Goal: Task Accomplishment & Management: Manage account settings

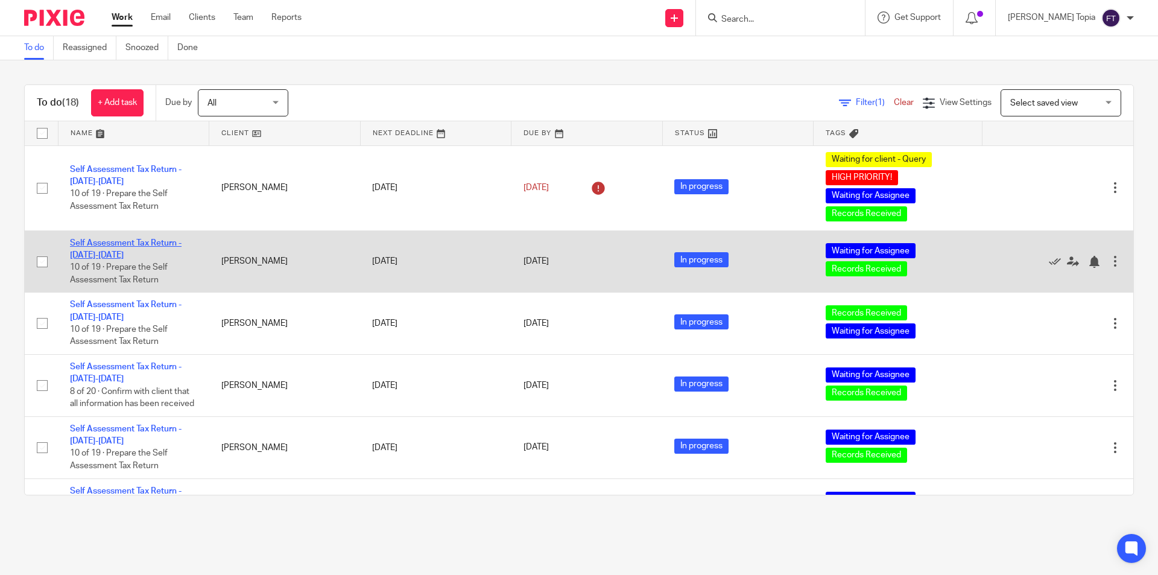
click at [114, 242] on link "Self Assessment Tax Return - 2024-2025" at bounding box center [126, 249] width 112 height 21
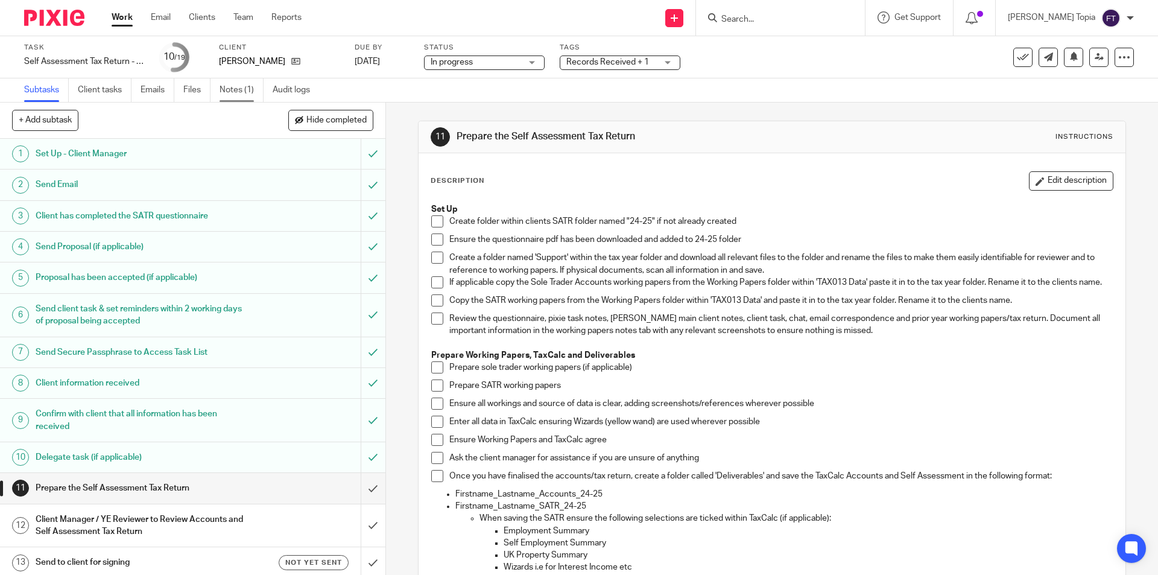
click at [228, 90] on link "Notes (1)" at bounding box center [242, 90] width 44 height 24
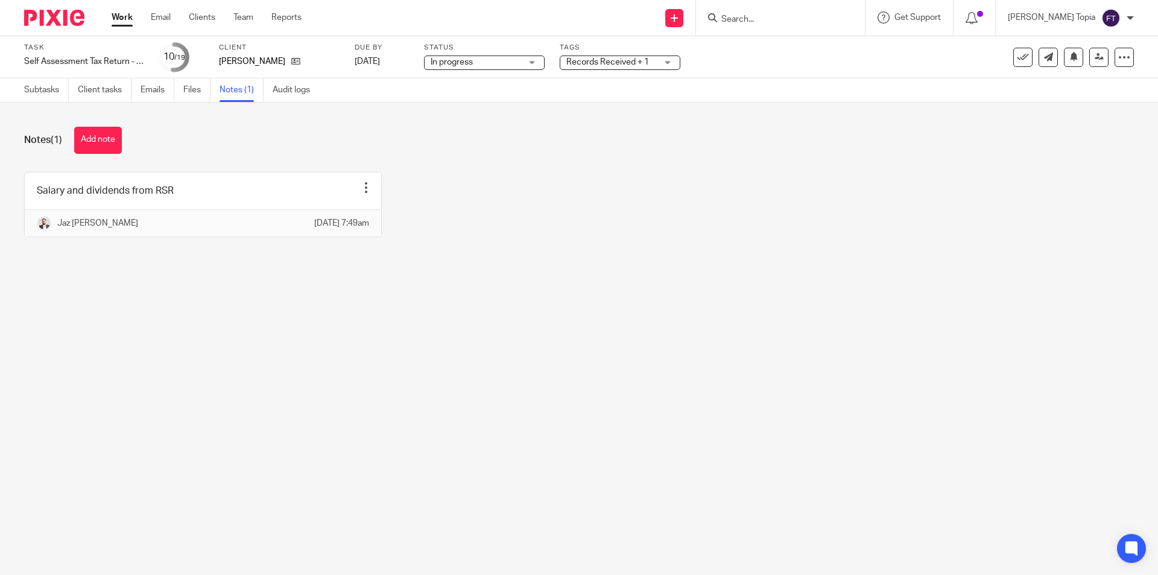
drag, startPoint x: 366, startPoint y: 327, endPoint x: 1058, endPoint y: 158, distance: 712.8
click at [368, 326] on main "Task Self Assessment Tax Return - 2024-2025 Save Self Assessment Tax Return - 2…" at bounding box center [579, 287] width 1158 height 575
click at [790, 17] on input "Search" at bounding box center [774, 19] width 109 height 11
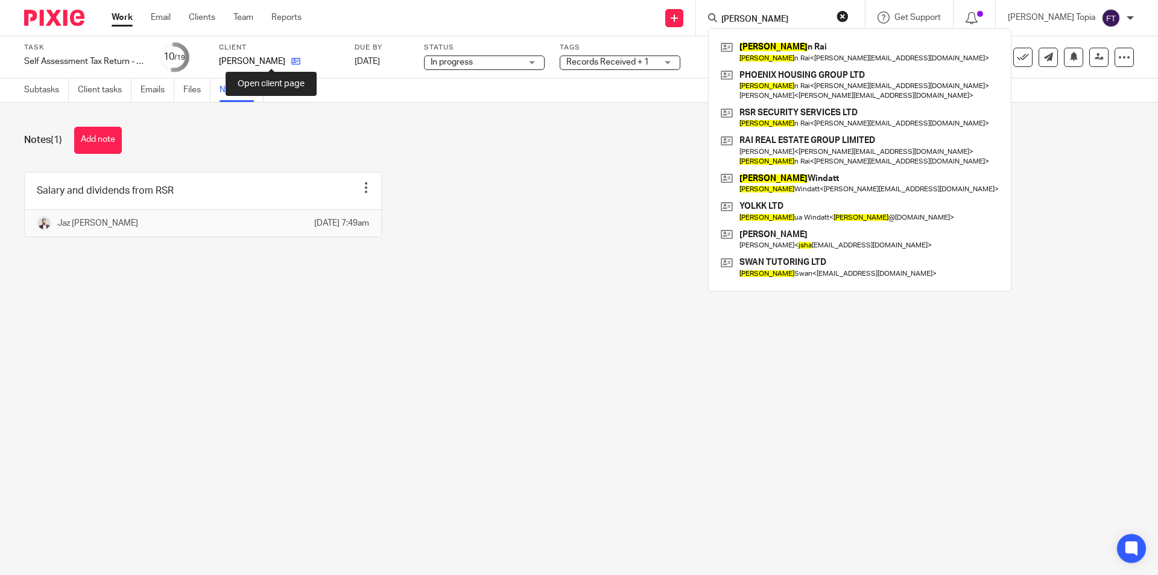
type input "josha"
click at [552, 304] on main "Task Self Assessment Tax Return - 2024-2025 Save Self Assessment Tax Return - 2…" at bounding box center [579, 287] width 1158 height 575
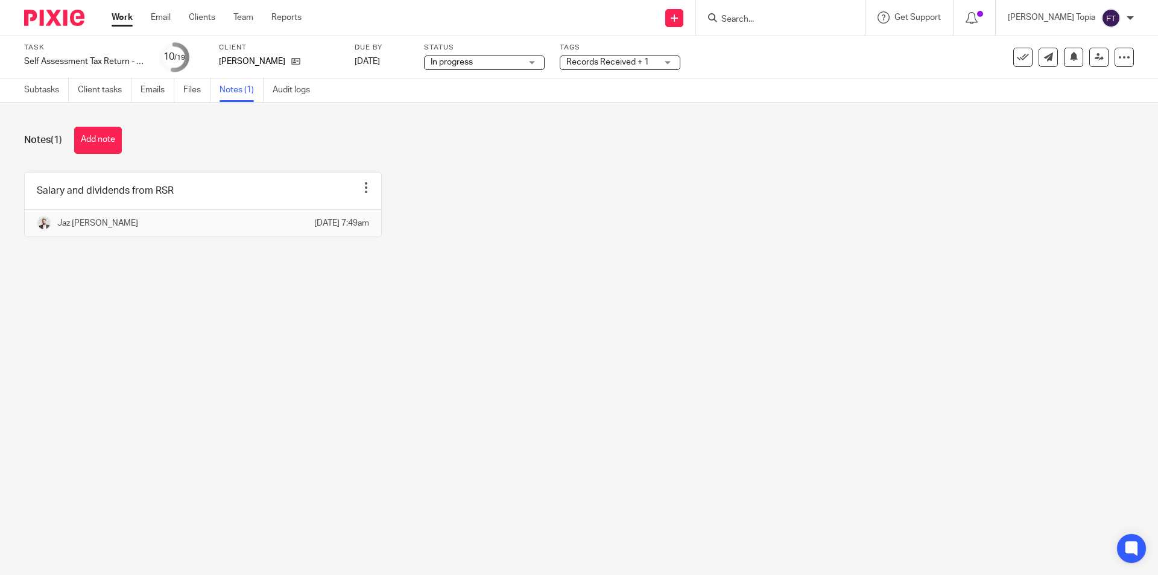
click at [774, 336] on main "Task Self Assessment Tax Return - 2024-2025 Save Self Assessment Tax Return - 2…" at bounding box center [579, 287] width 1158 height 575
click at [729, 307] on main "Task Self Assessment Tax Return - 2024-2025 Save Self Assessment Tax Return - 2…" at bounding box center [579, 287] width 1158 height 575
click at [671, 399] on main "Task Self Assessment Tax Return - 2024-2025 Save Self Assessment Tax Return - 2…" at bounding box center [579, 287] width 1158 height 575
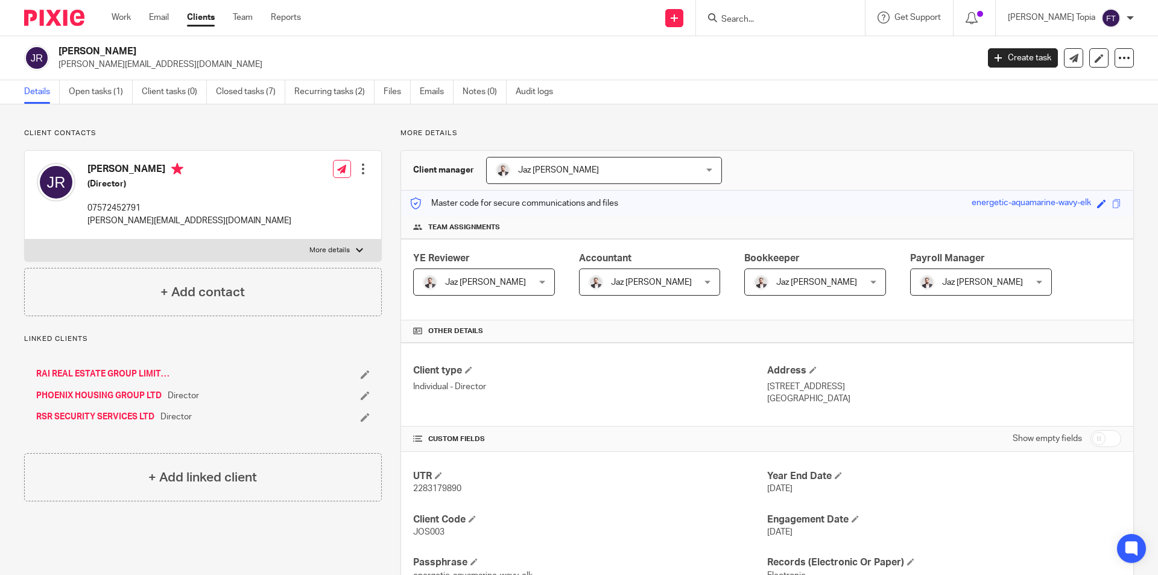
scroll to position [257, 0]
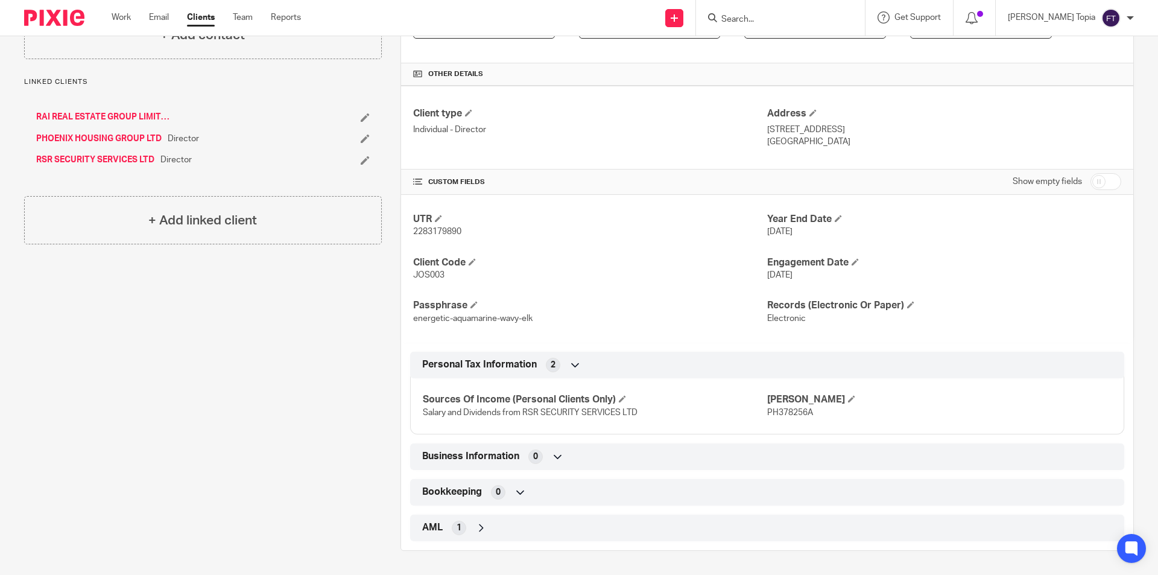
click at [770, 413] on span "PH378256A" at bounding box center [790, 412] width 46 height 8
copy span "PH378256A"
drag, startPoint x: 65, startPoint y: 133, endPoint x: 303, endPoint y: 139, distance: 238.9
click at [303, 139] on li "PHOENIX HOUSING GROUP LTD Director" at bounding box center [203, 139] width 334 height 12
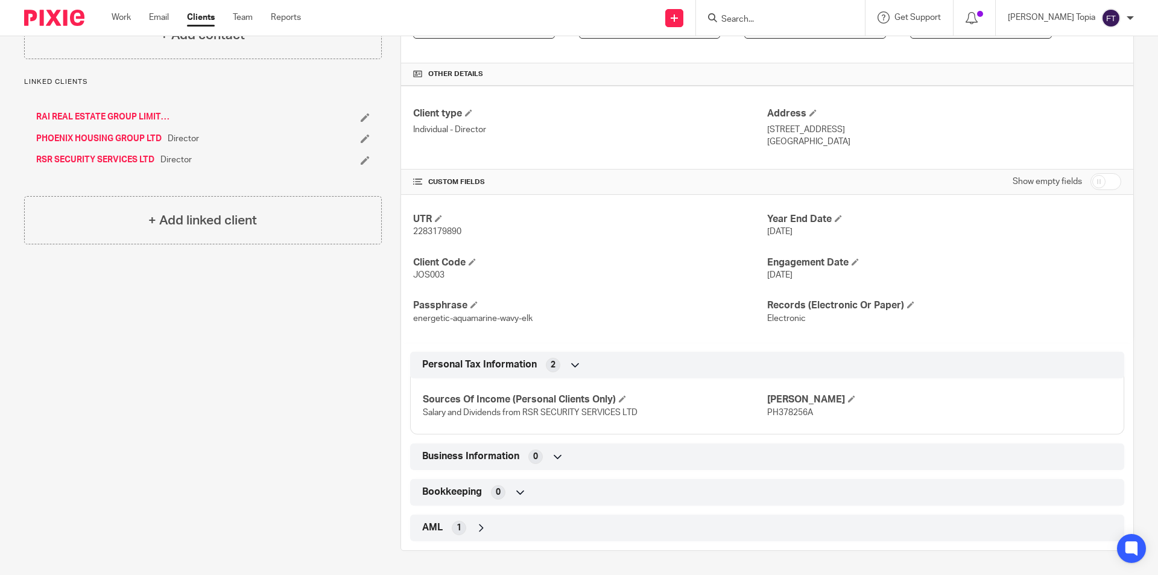
drag, startPoint x: 90, startPoint y: 110, endPoint x: 72, endPoint y: 118, distance: 18.9
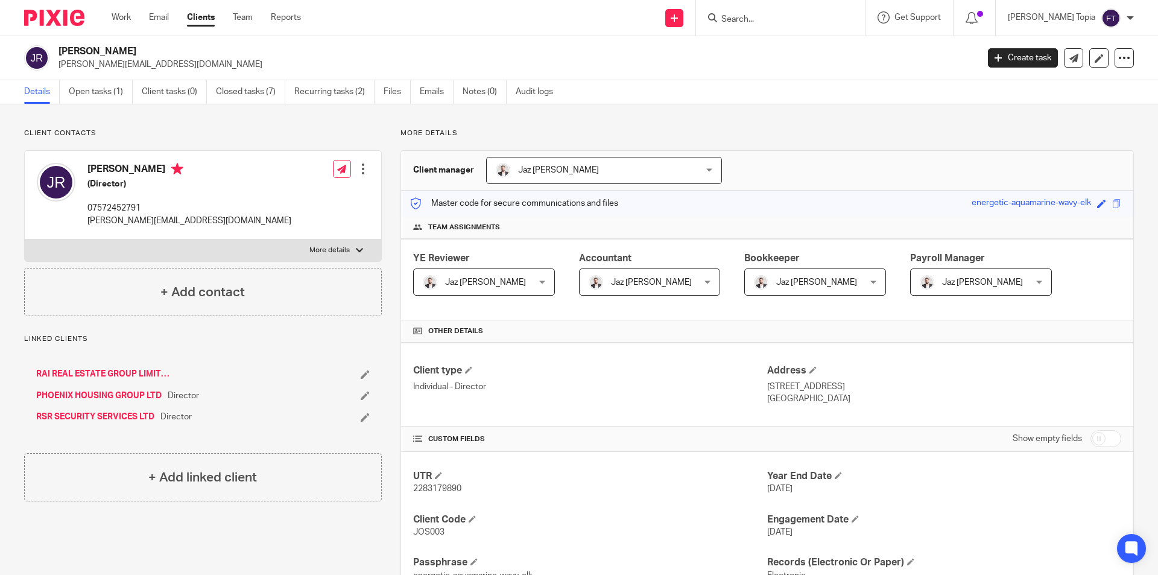
click at [768, 16] on input "Search" at bounding box center [774, 19] width 109 height 11
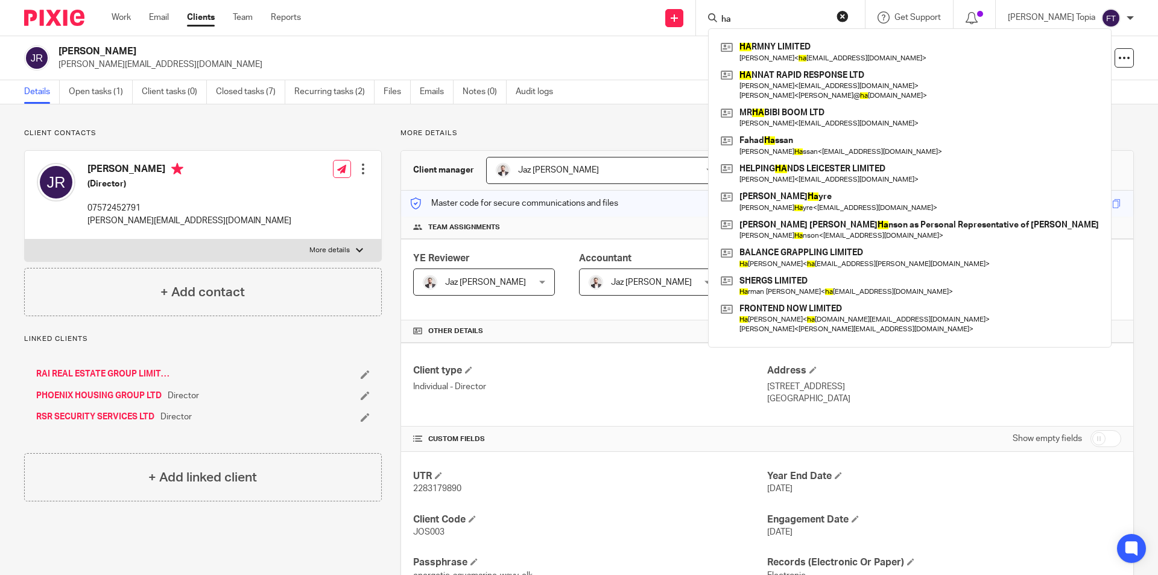
type input "h"
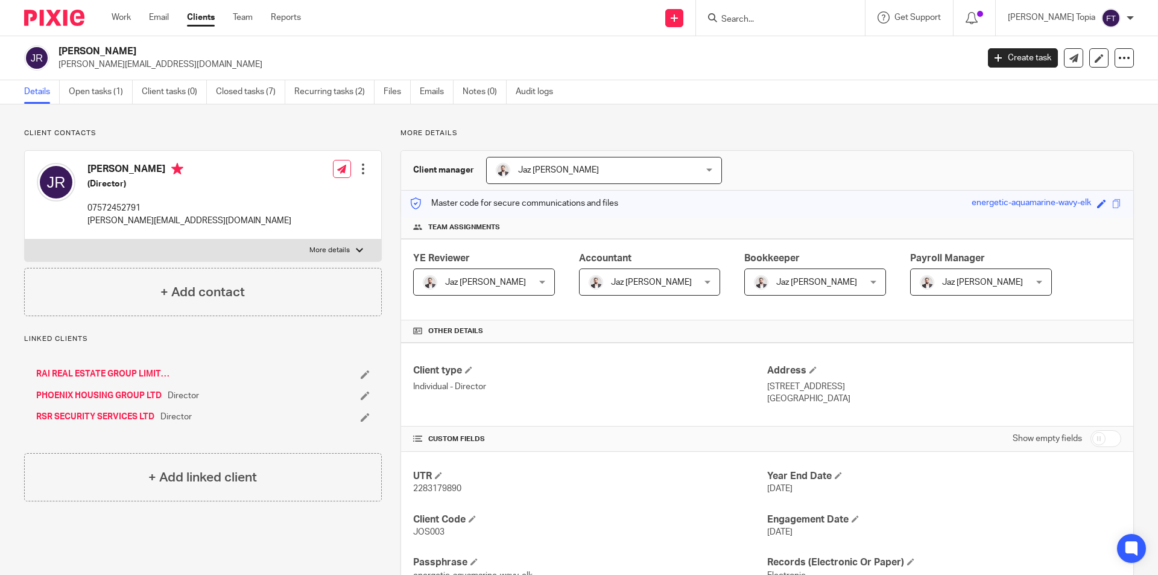
click at [106, 413] on link "RSR SECURITY SERVICES LTD" at bounding box center [95, 417] width 118 height 12
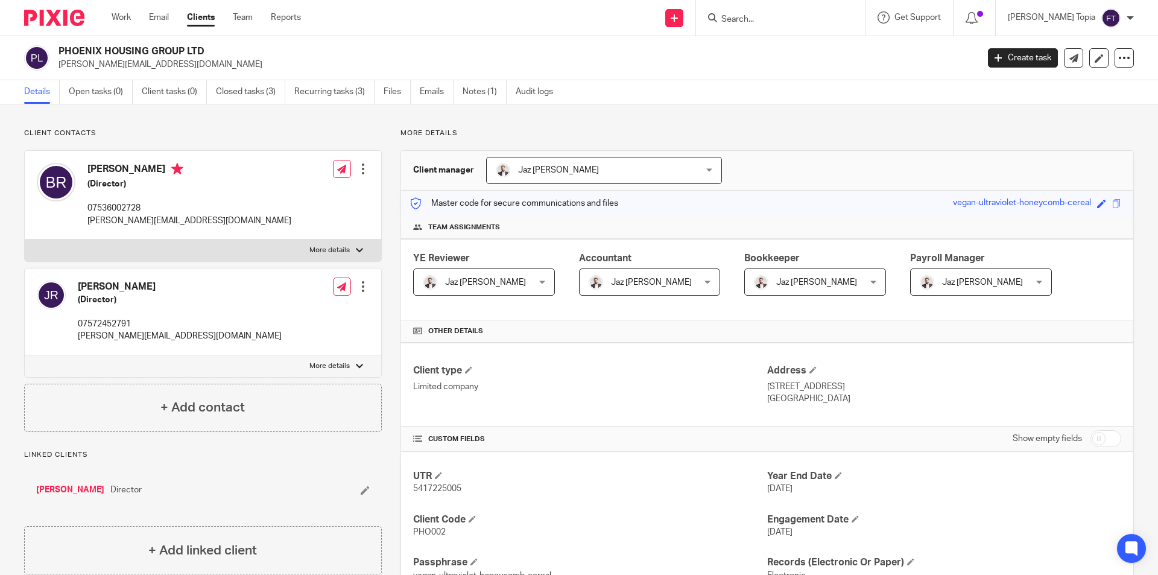
drag, startPoint x: 281, startPoint y: 26, endPoint x: 197, endPoint y: 498, distance: 479.0
click at [197, 502] on div "Joshan Rai Director" at bounding box center [203, 490] width 358 height 36
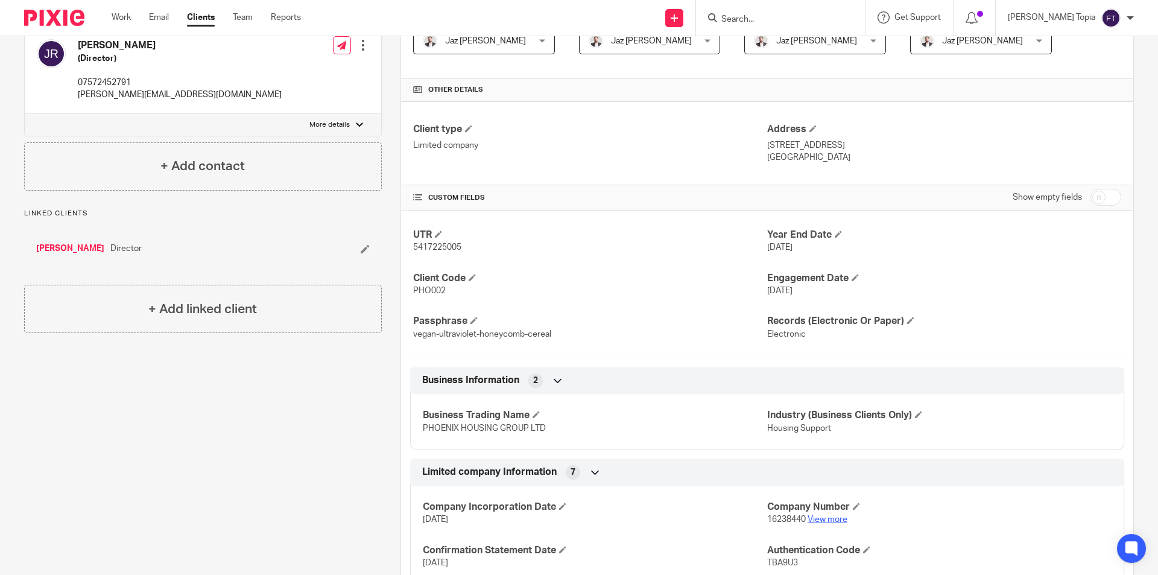
click at [819, 519] on link "View more" at bounding box center [828, 519] width 40 height 8
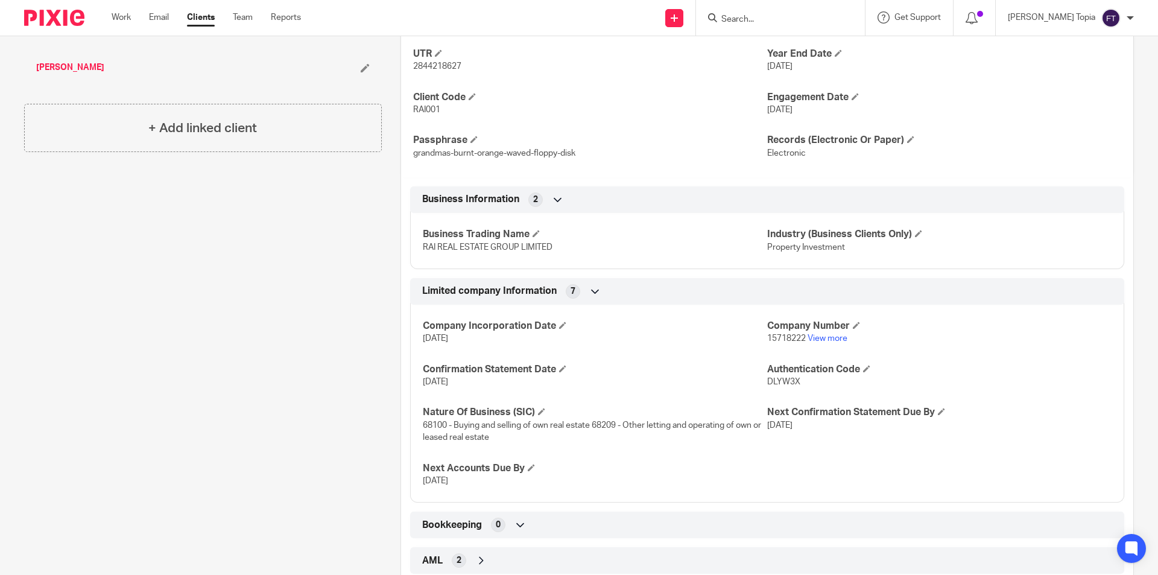
click at [218, 300] on div "Client contacts [PERSON_NAME] (Director) 07536002728 [PERSON_NAME][EMAIL_ADDRES…" at bounding box center [193, 144] width 376 height 877
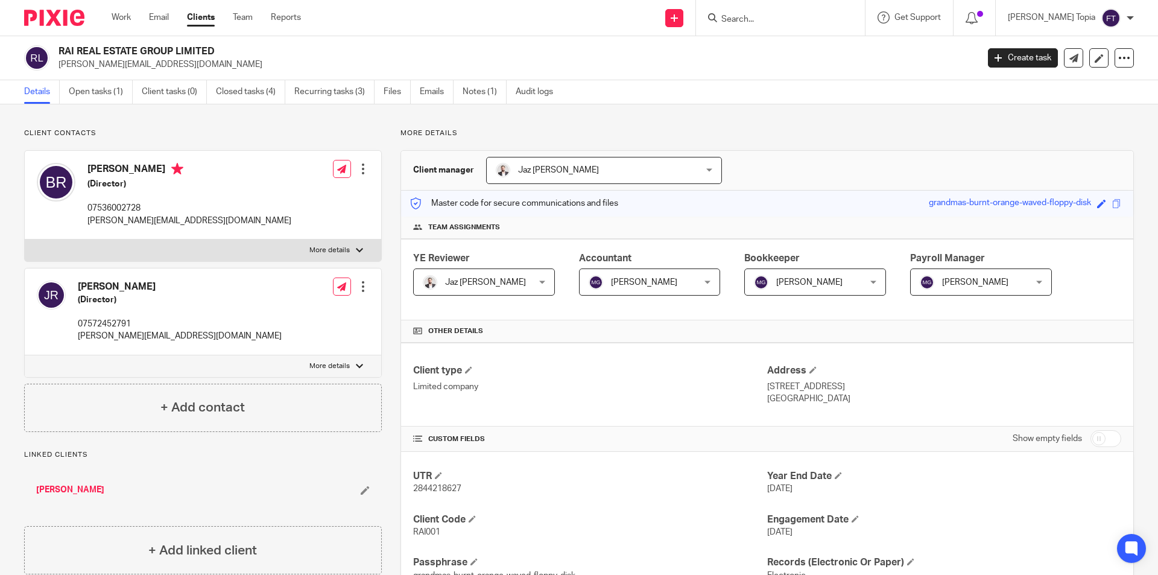
scroll to position [241, 0]
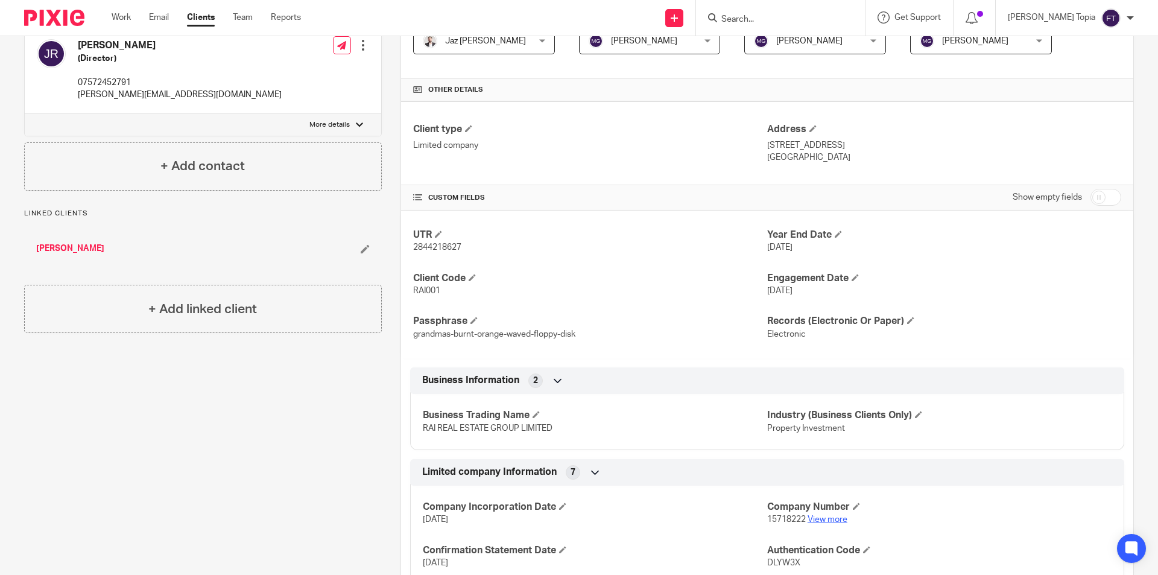
click at [834, 522] on link "View more" at bounding box center [828, 519] width 40 height 8
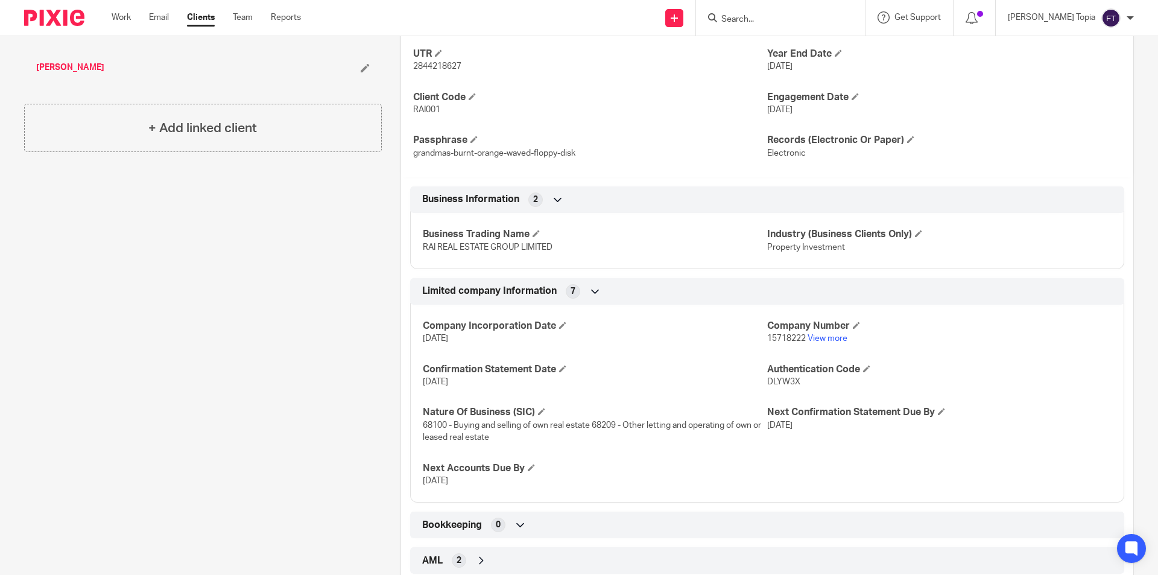
scroll to position [455, 0]
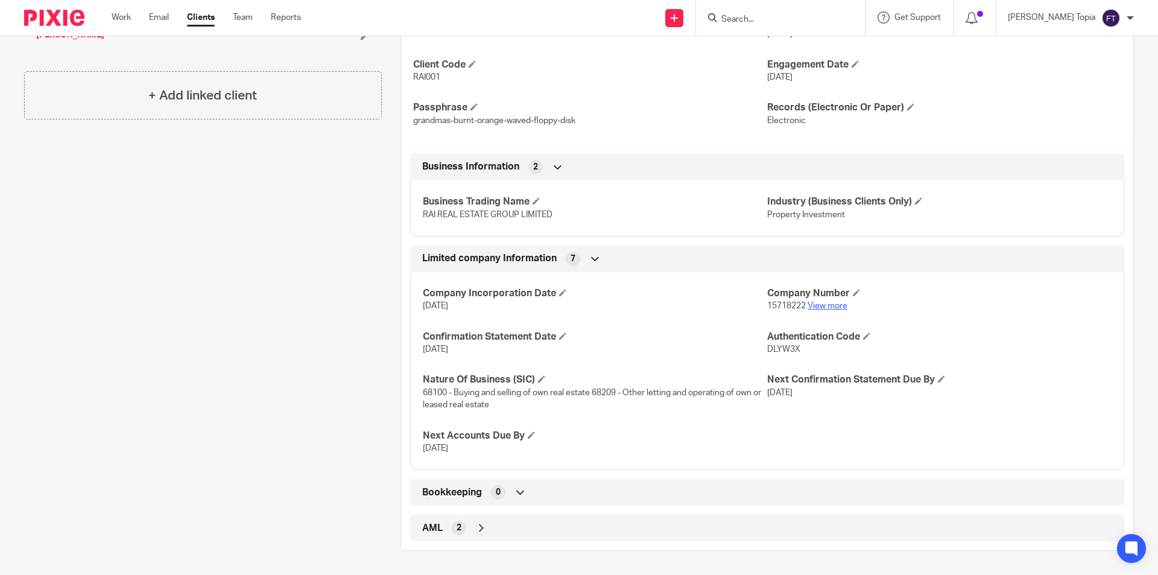
click at [819, 308] on link "View more" at bounding box center [828, 306] width 40 height 8
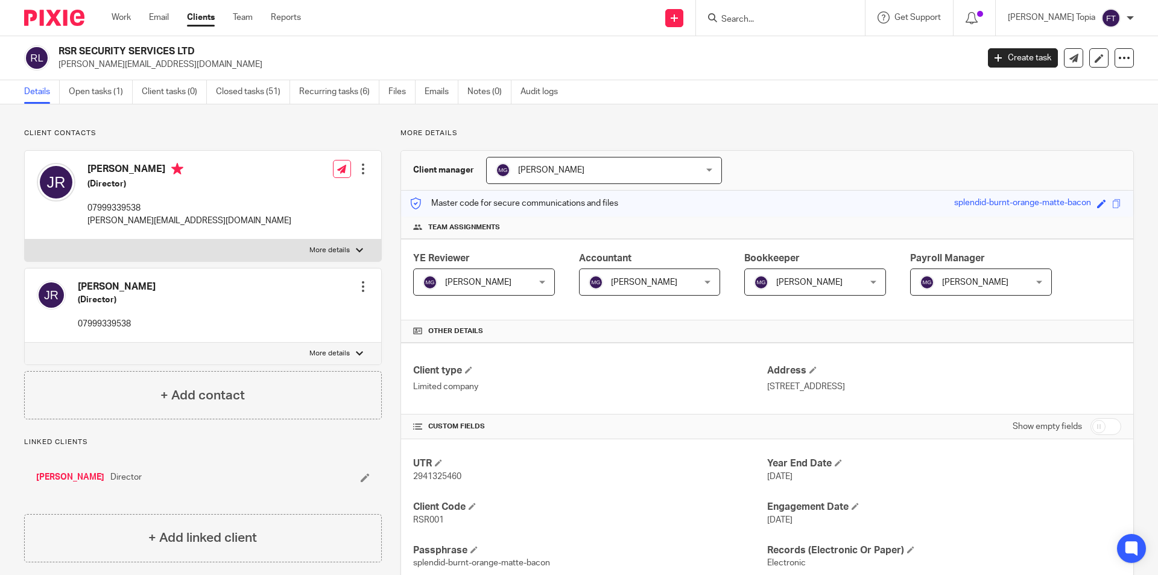
scroll to position [241, 0]
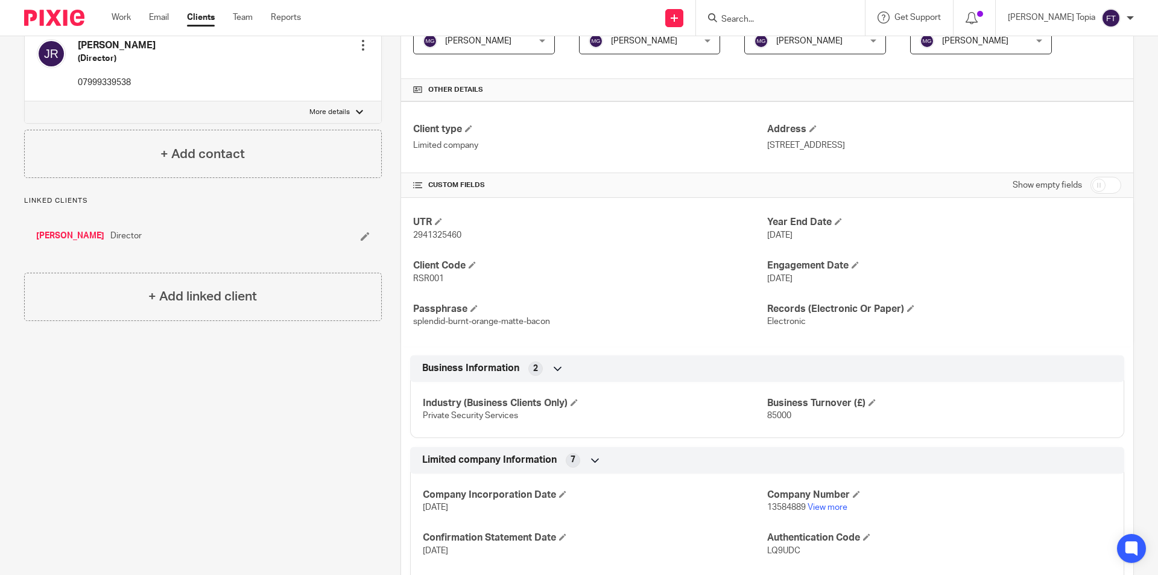
drag, startPoint x: 466, startPoint y: 508, endPoint x: 415, endPoint y: 500, distance: 51.9
click at [415, 500] on div "Company Incorporation Date 25 Aug 2021 Company Number 13584889 View more Confir…" at bounding box center [767, 561] width 714 height 195
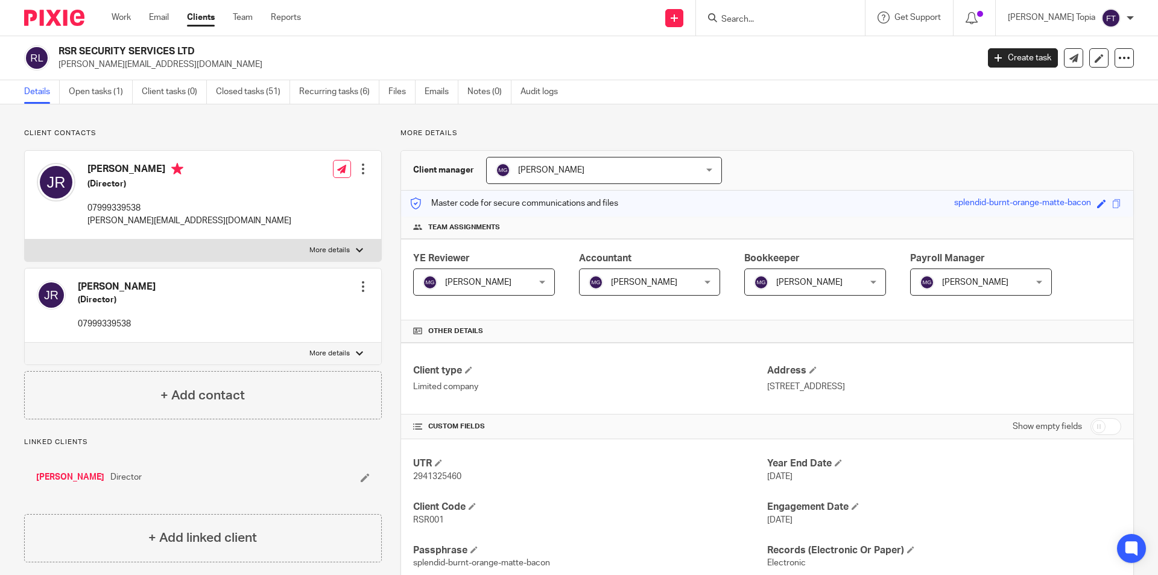
scroll to position [181, 0]
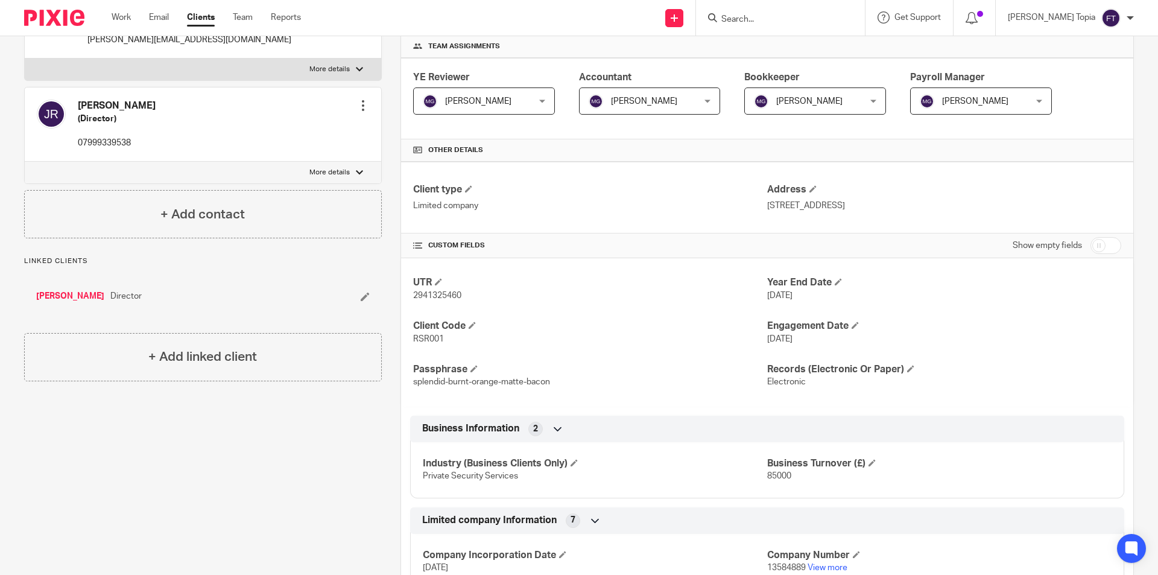
click at [71, 298] on link "[PERSON_NAME]" at bounding box center [70, 296] width 68 height 12
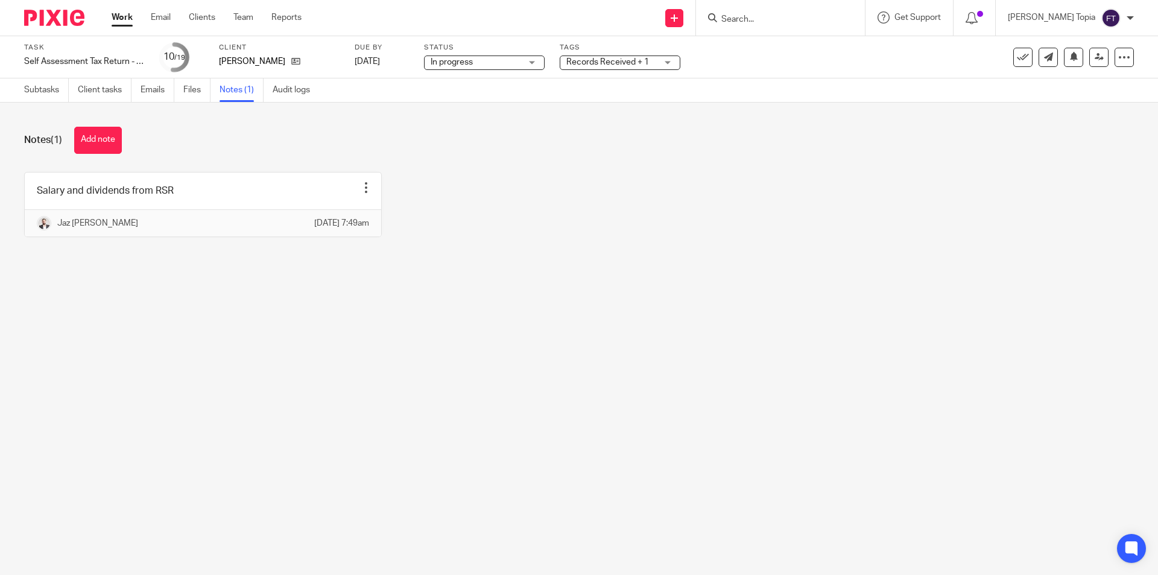
drag, startPoint x: 0, startPoint y: 0, endPoint x: 516, endPoint y: 289, distance: 591.2
click at [515, 279] on div "Notes (1) Add note Salary and dividends from RSR Edit note Delete note Jaz [PER…" at bounding box center [579, 191] width 1158 height 177
click at [49, 94] on link "Subtasks" at bounding box center [46, 90] width 45 height 24
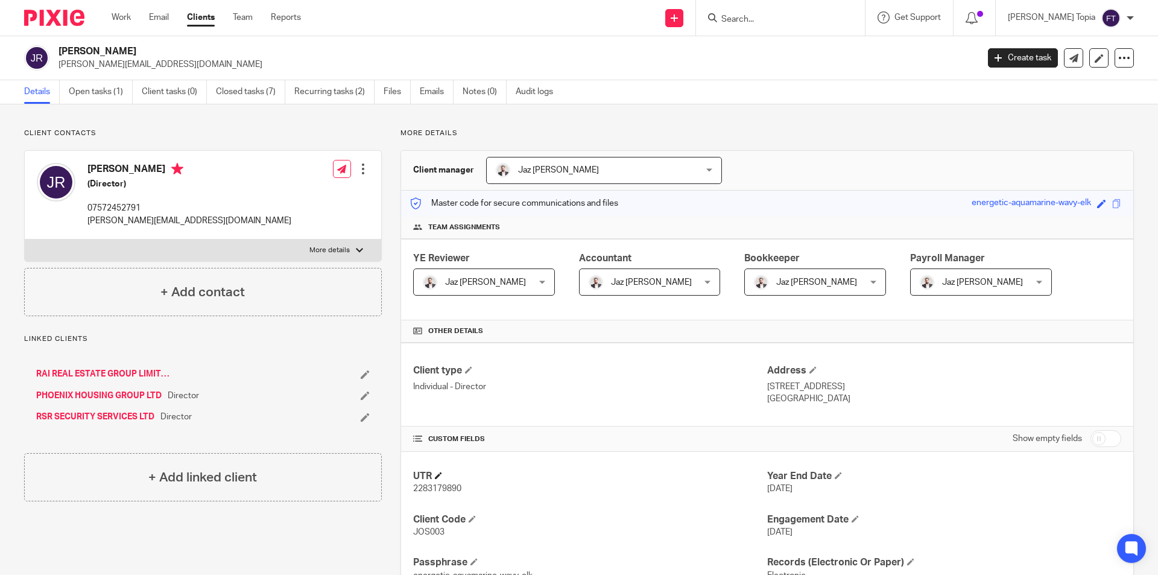
scroll to position [60, 0]
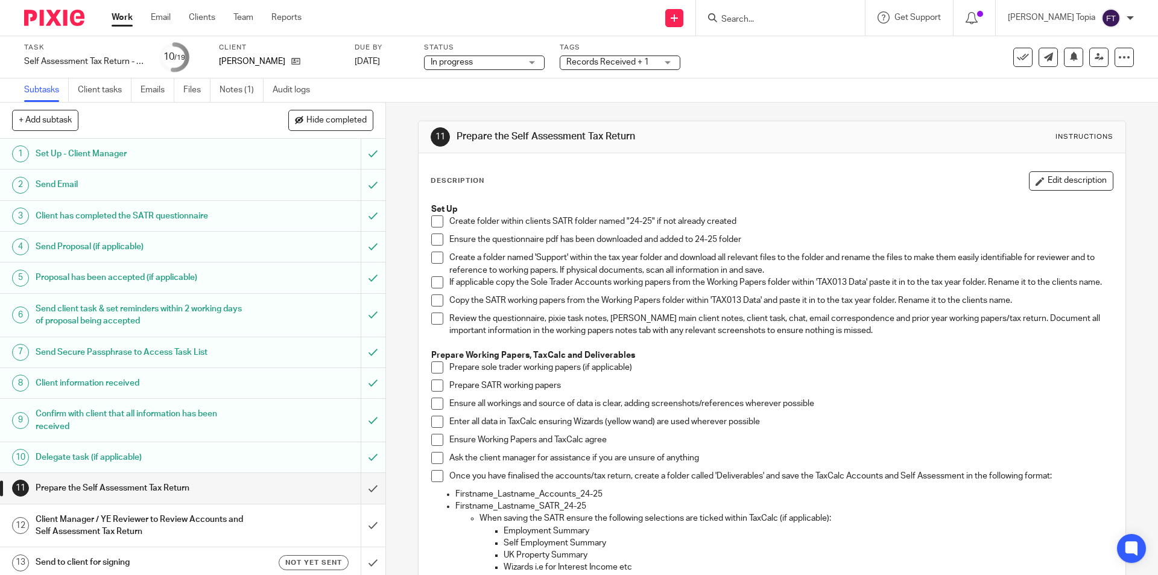
click at [432, 222] on span at bounding box center [437, 221] width 12 height 12
click at [431, 245] on span at bounding box center [437, 239] width 12 height 12
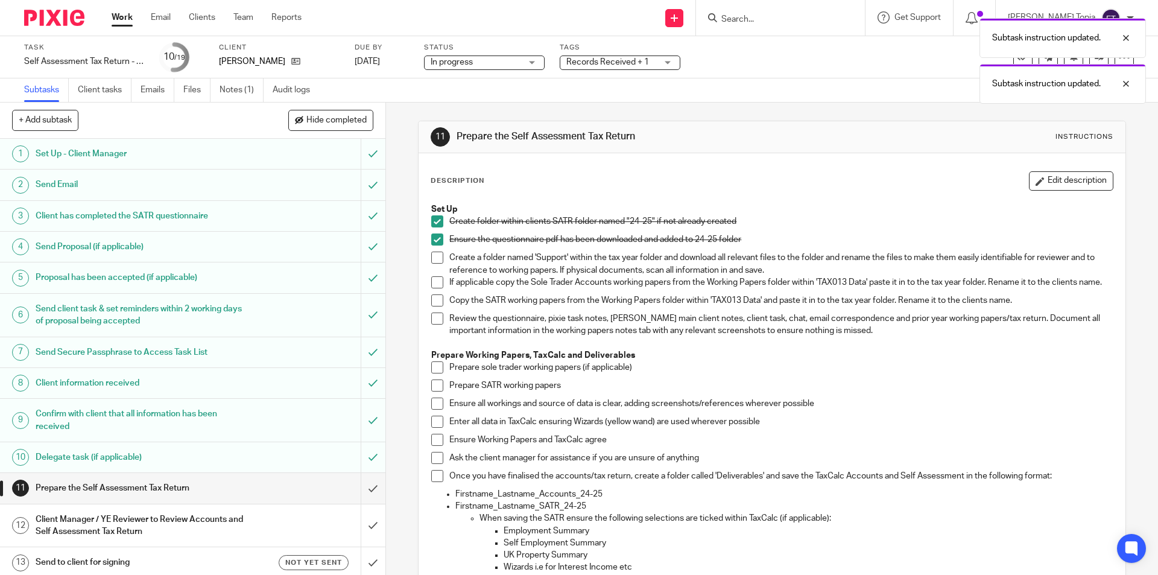
click at [432, 259] on span at bounding box center [437, 258] width 12 height 12
click at [433, 304] on span at bounding box center [437, 300] width 12 height 12
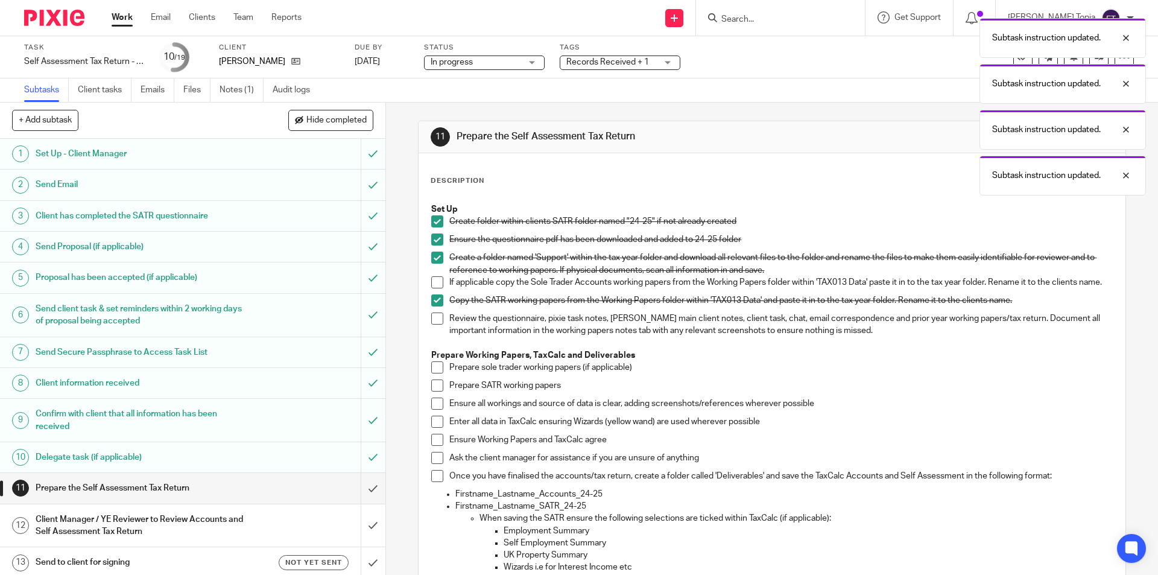
click at [433, 325] on span at bounding box center [437, 318] width 12 height 12
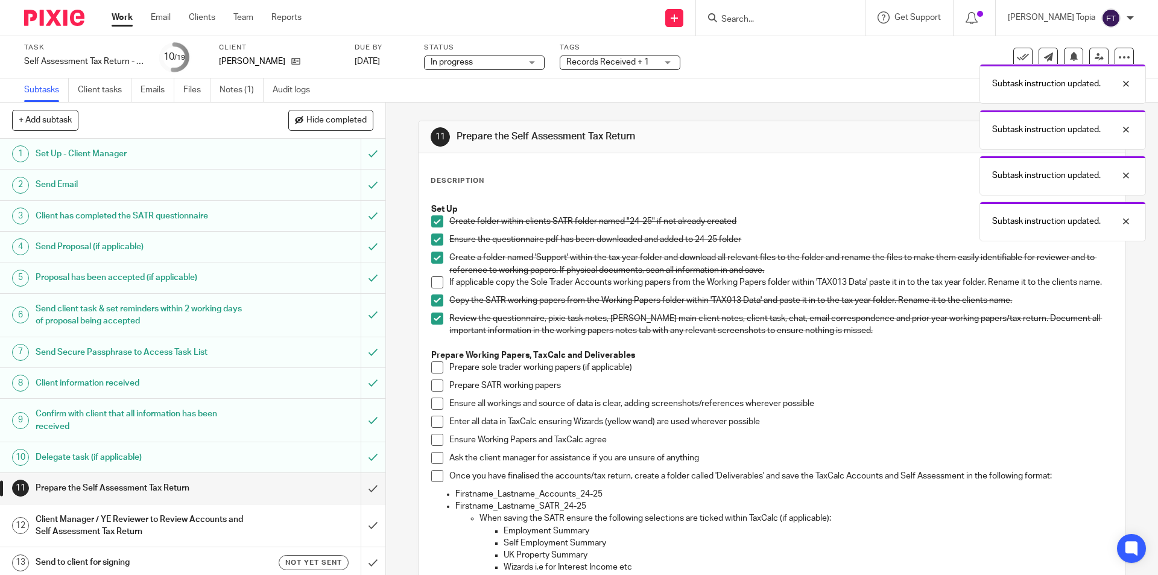
click at [436, 373] on span at bounding box center [437, 367] width 12 height 12
click at [434, 373] on span at bounding box center [437, 367] width 12 height 12
click at [437, 392] on span at bounding box center [437, 385] width 12 height 12
click at [437, 408] on span at bounding box center [437, 404] width 12 height 12
click at [434, 445] on span at bounding box center [437, 440] width 12 height 12
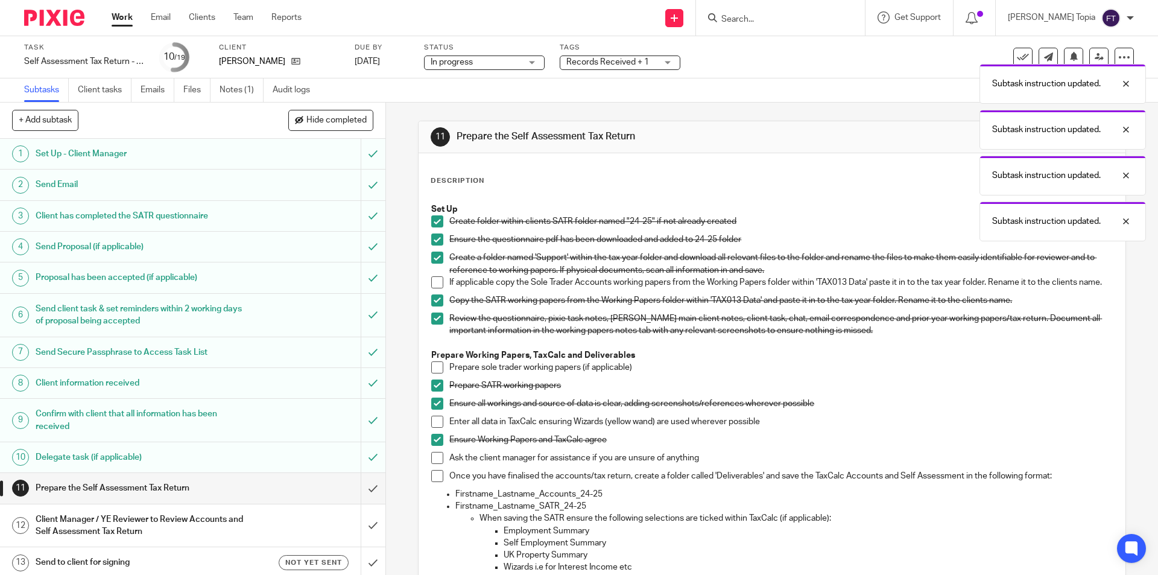
click at [437, 428] on span at bounding box center [437, 422] width 12 height 12
click at [434, 463] on span at bounding box center [437, 458] width 12 height 12
click at [434, 481] on span at bounding box center [437, 476] width 12 height 12
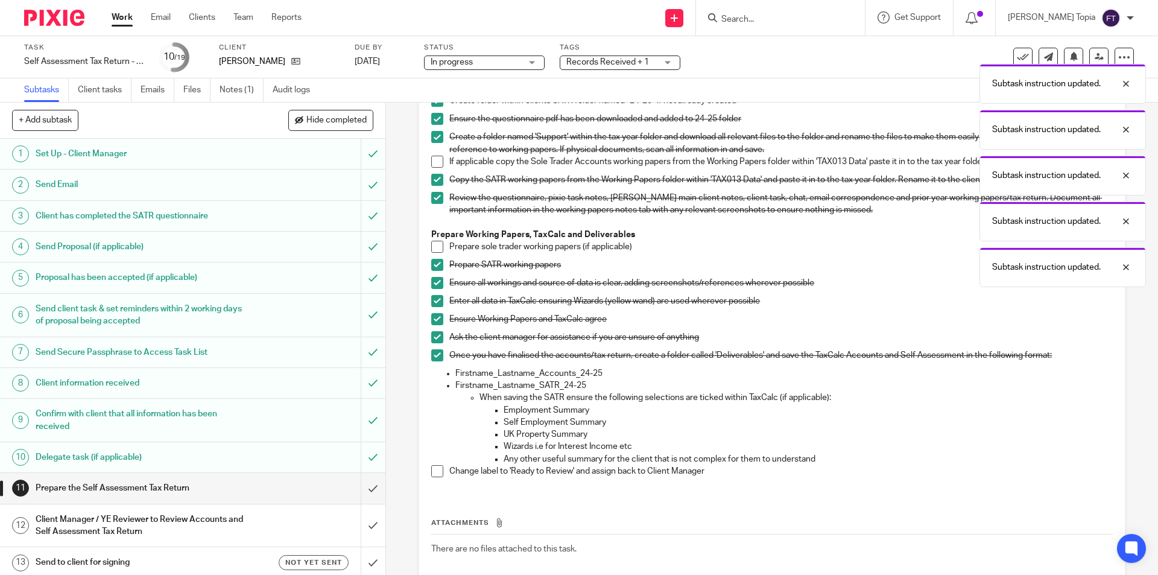
scroll to position [191, 0]
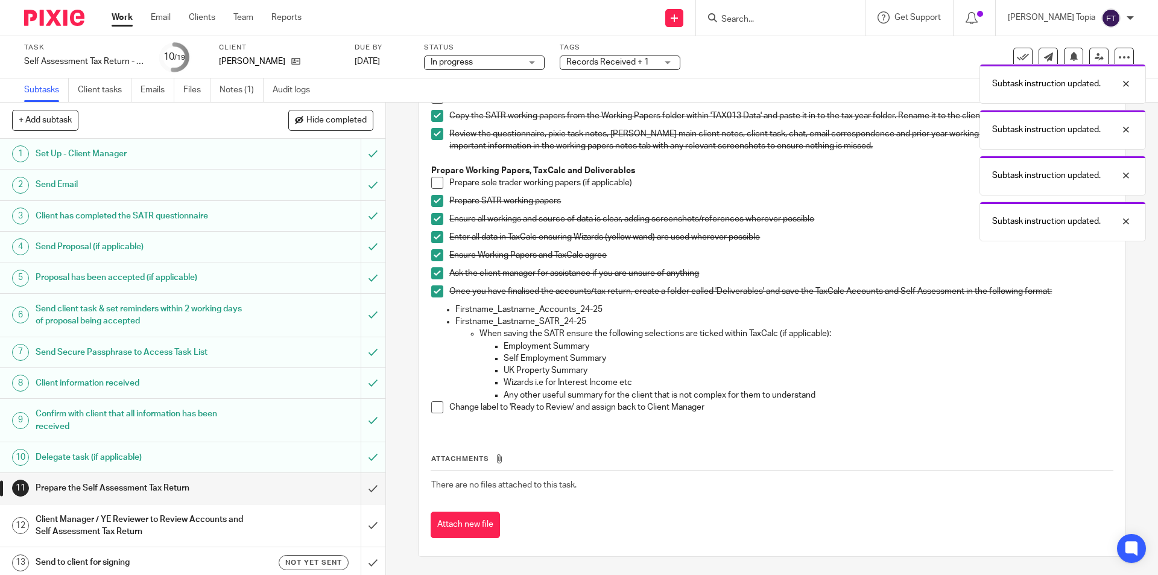
click at [431, 411] on span at bounding box center [437, 407] width 12 height 12
click at [674, 66] on div "Subtask instruction updated. Subtask instruction updated. Subtask instruction u…" at bounding box center [862, 126] width 567 height 229
click at [666, 62] on div "Subtask instruction updated. Subtask instruction updated. Subtask instruction u…" at bounding box center [862, 103] width 567 height 183
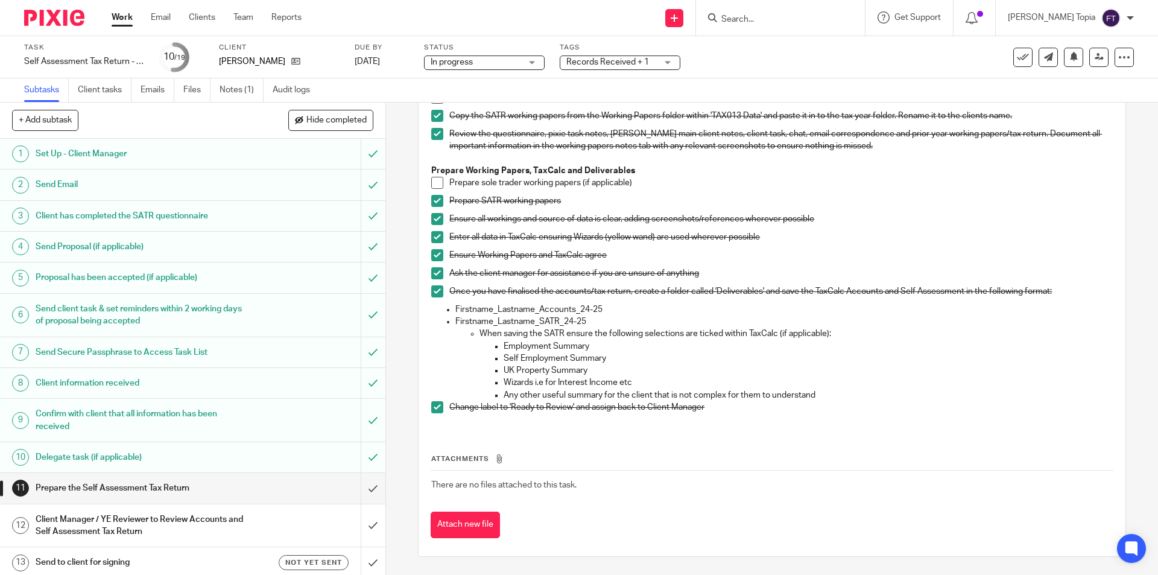
click at [670, 65] on div "Records Received + 1" at bounding box center [620, 62] width 121 height 14
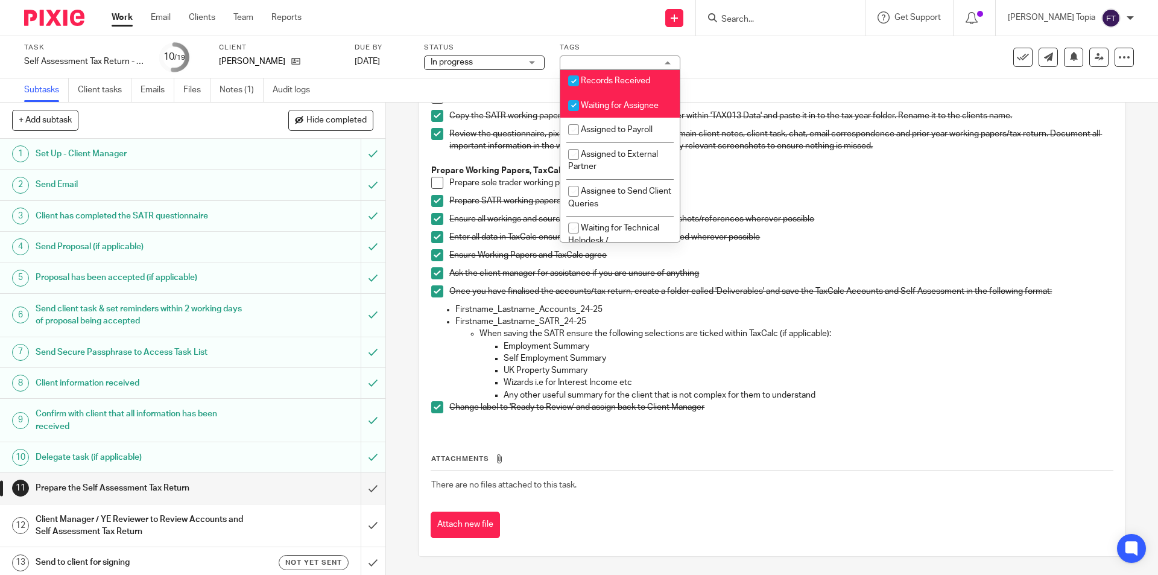
scroll to position [253, 0]
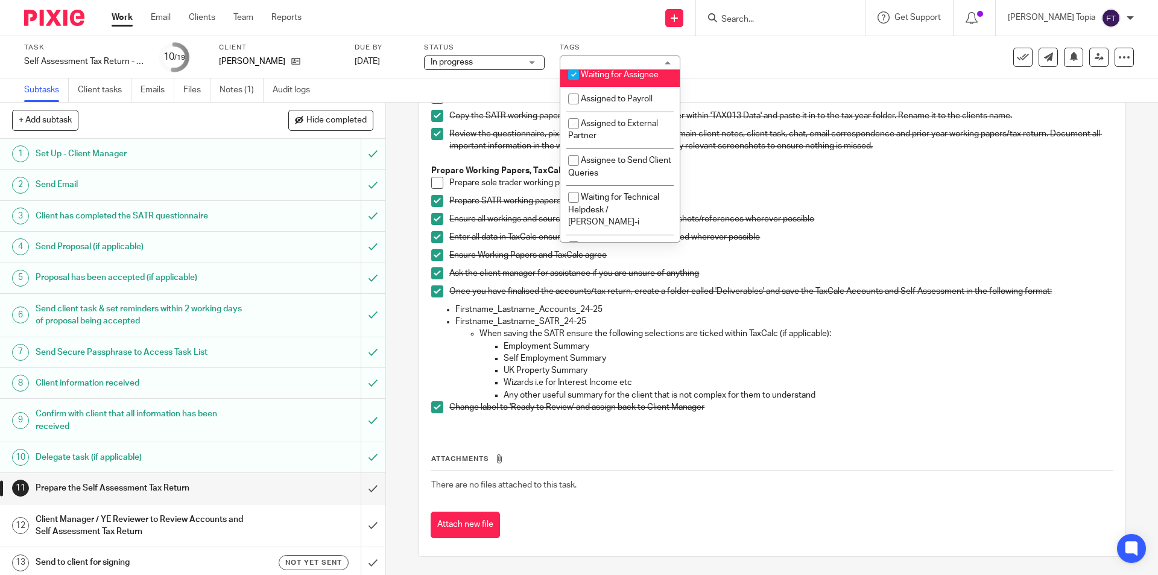
click at [571, 86] on input "checkbox" at bounding box center [573, 74] width 23 height 23
checkbox input "false"
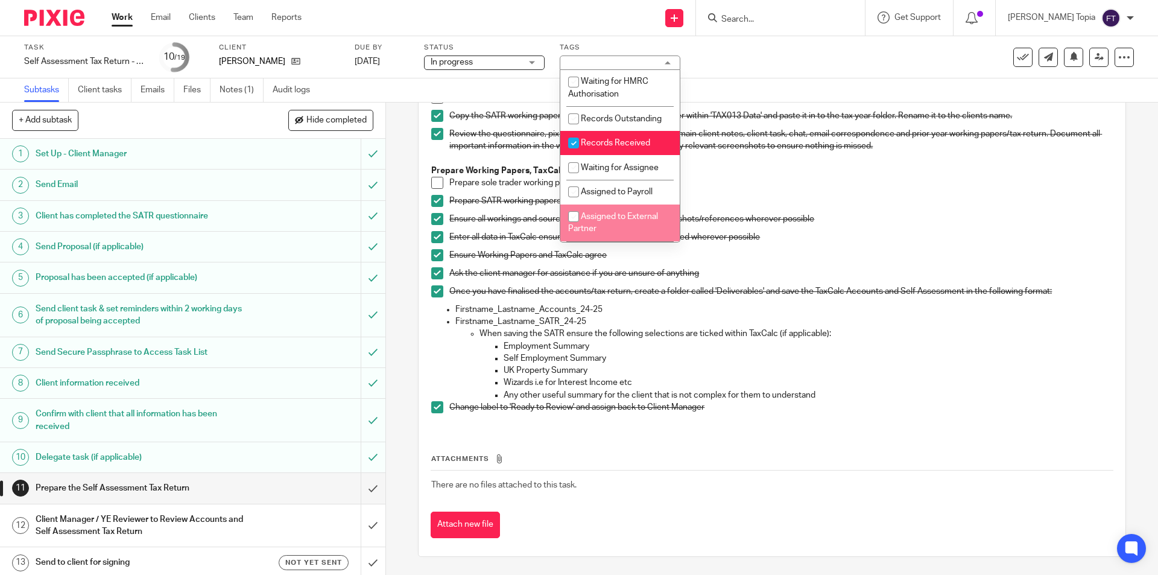
scroll to position [148, 0]
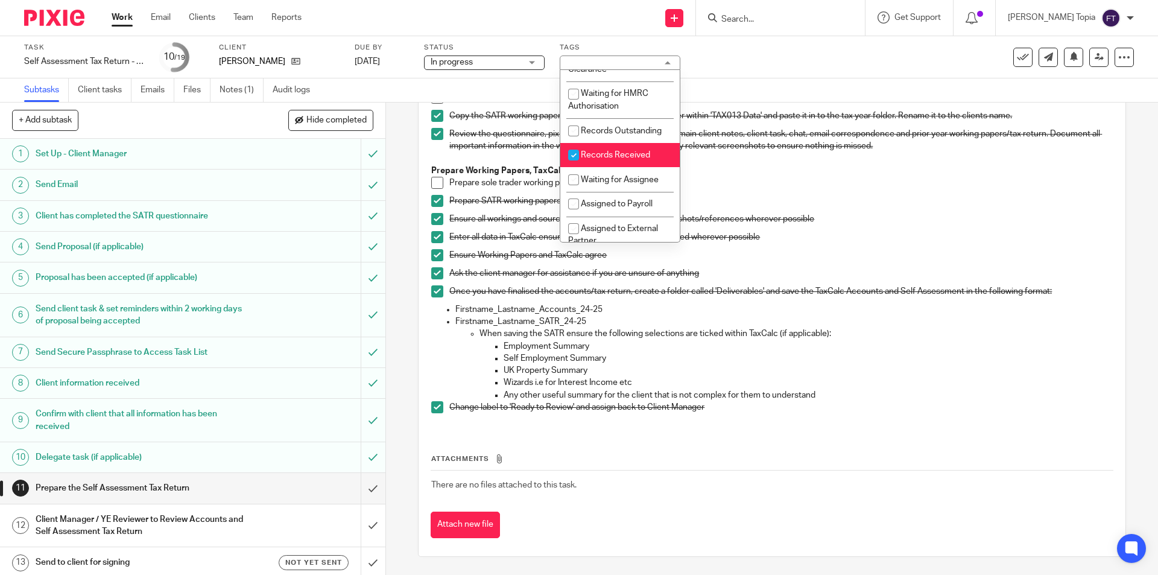
click at [578, 166] on input "checkbox" at bounding box center [573, 155] width 23 height 23
checkbox input "false"
click at [761, 61] on div "Task Self Assessment Tax Return - 2024-2025 Save Self Assessment Tax Return - 2…" at bounding box center [486, 57] width 925 height 29
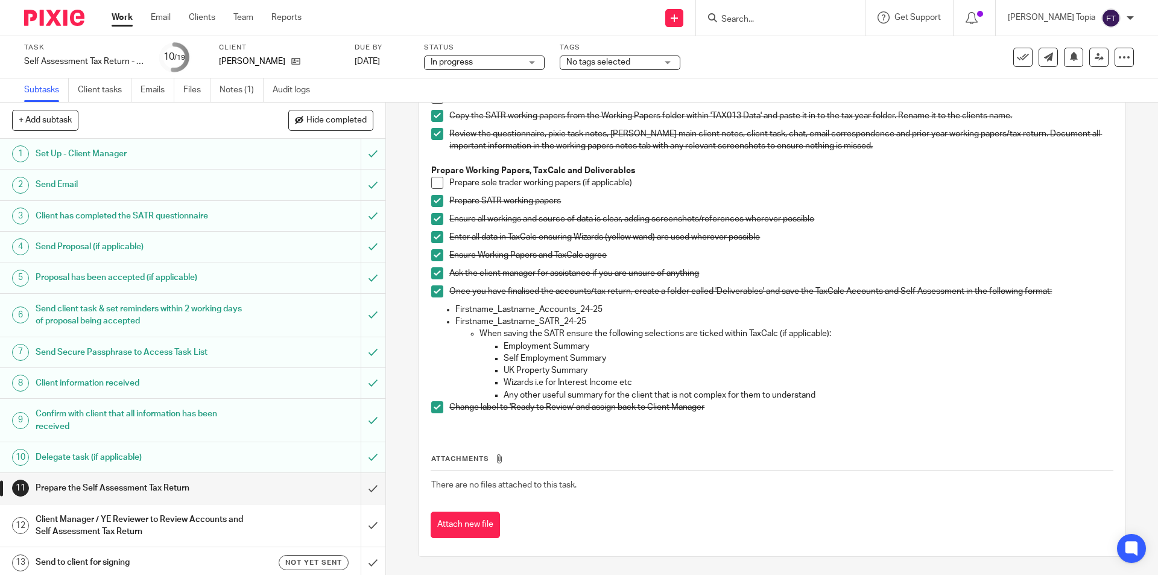
click at [673, 63] on div "No tags selected" at bounding box center [620, 62] width 121 height 14
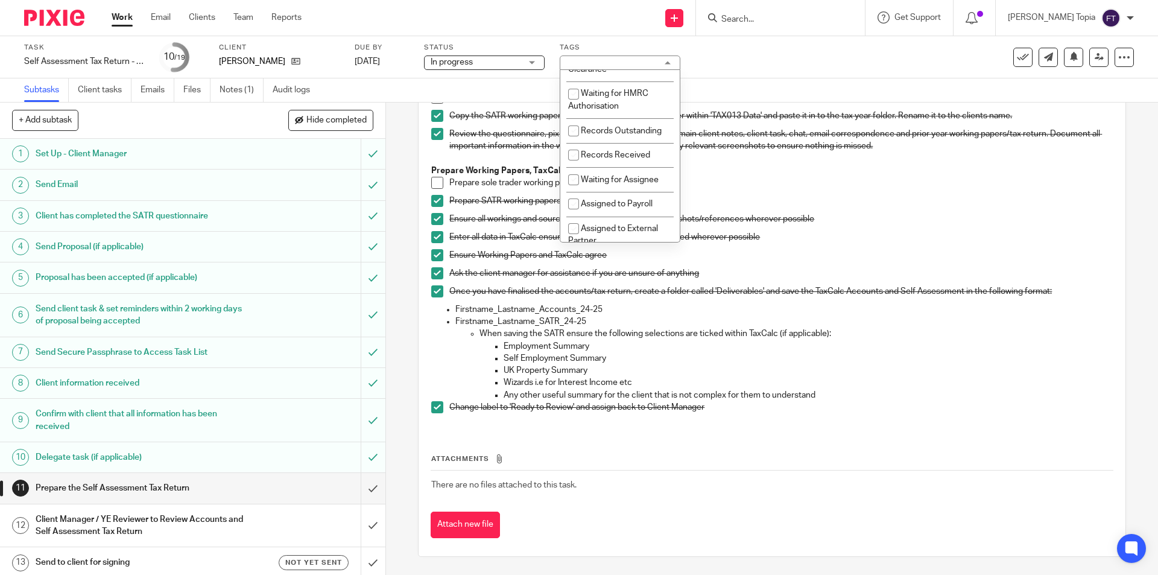
scroll to position [389, 0]
click at [571, 110] on input "checkbox" at bounding box center [573, 110] width 23 height 23
checkbox input "true"
click at [811, 57] on div "Task Self Assessment Tax Return - 2024-2025 Save Self Assessment Tax Return - 2…" at bounding box center [486, 57] width 925 height 29
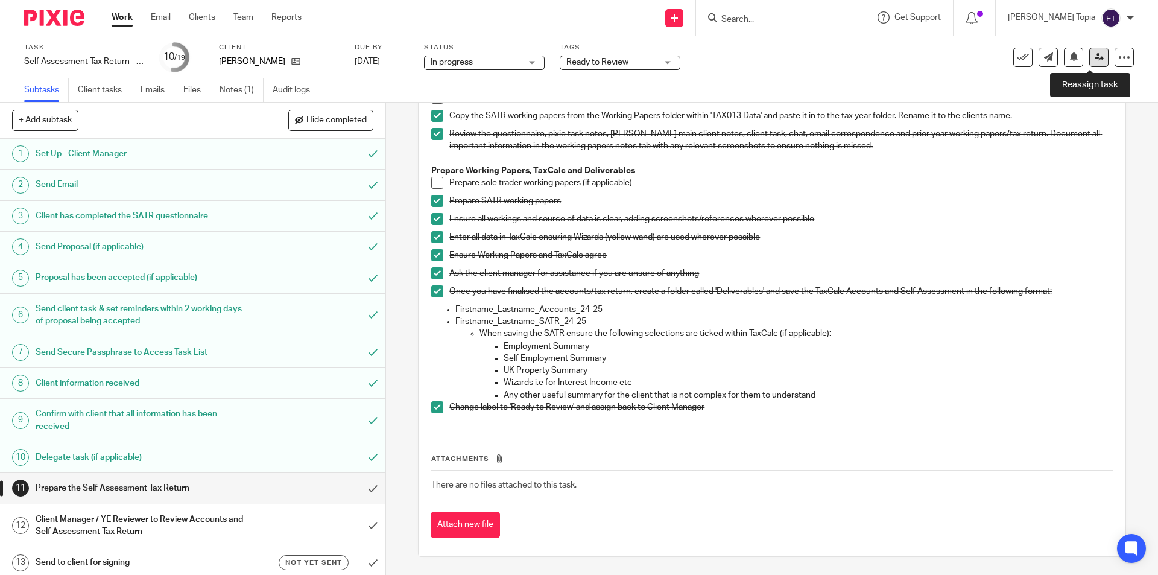
click at [1095, 60] on icon at bounding box center [1099, 56] width 9 height 9
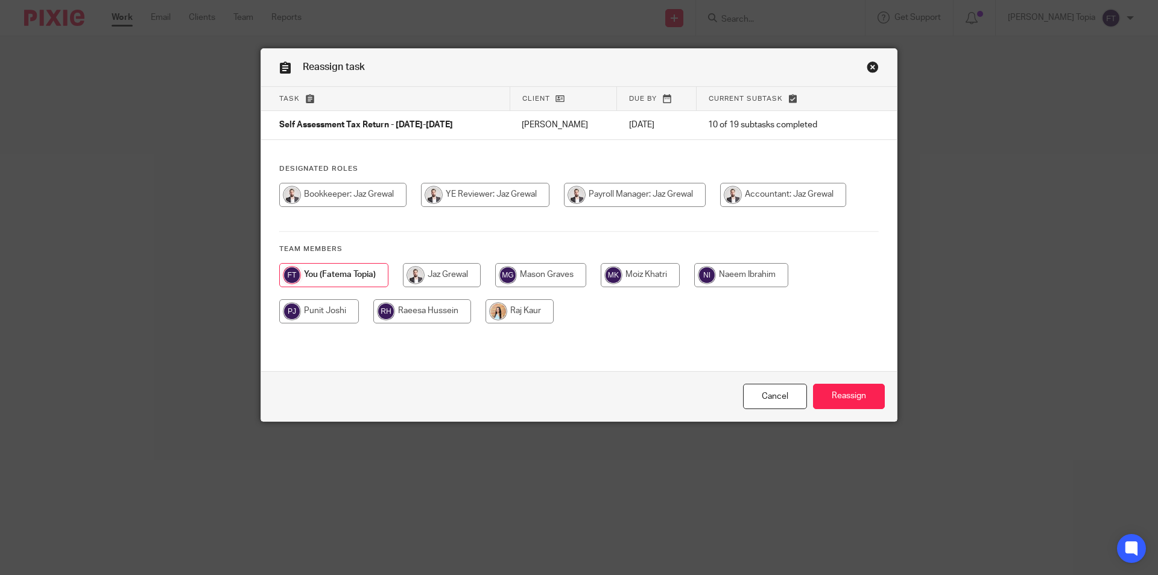
drag, startPoint x: 154, startPoint y: 69, endPoint x: 163, endPoint y: 64, distance: 10.6
click at [155, 70] on div "Reassign task Task Client Due by Current subtask Self Assessment Tax Return - 2…" at bounding box center [579, 287] width 1158 height 575
click at [871, 68] on link "Close this dialog window" at bounding box center [873, 69] width 12 height 16
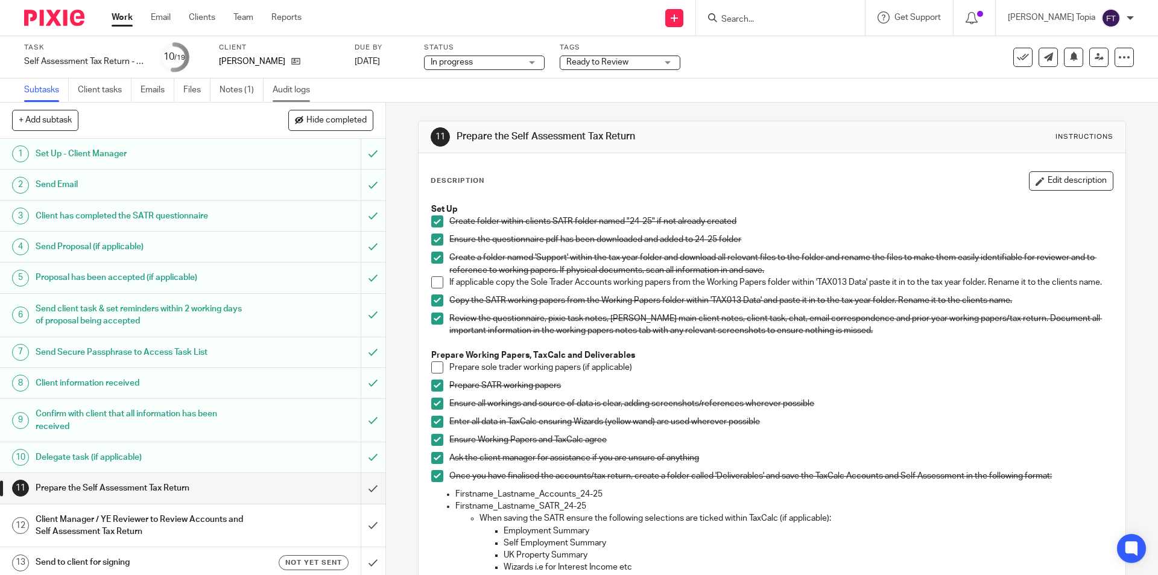
click at [303, 91] on link "Audit logs" at bounding box center [296, 90] width 46 height 24
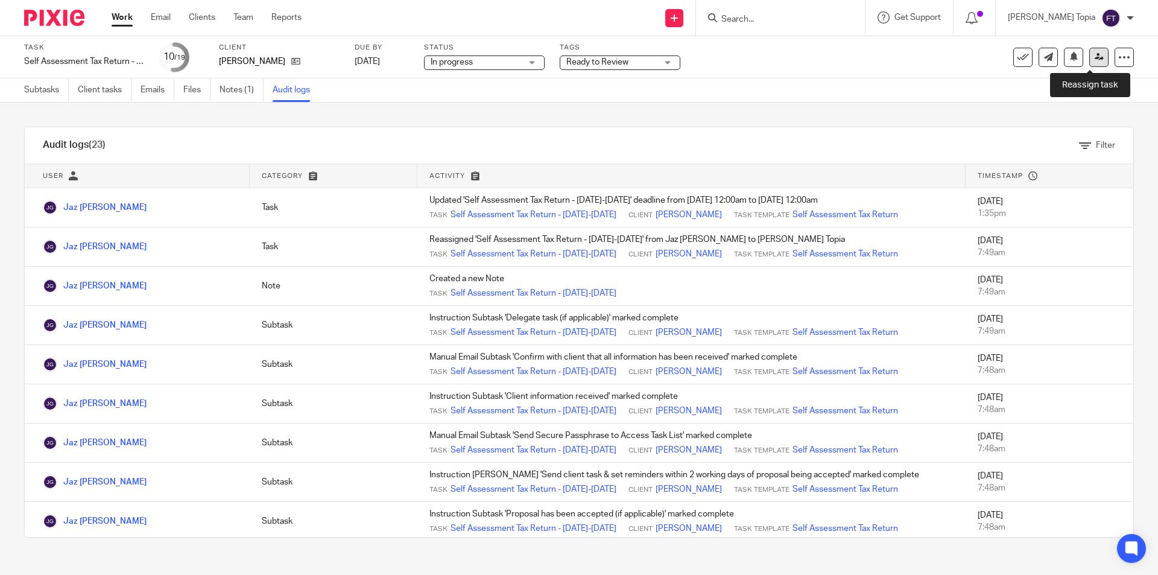
click at [1095, 60] on icon at bounding box center [1099, 56] width 9 height 9
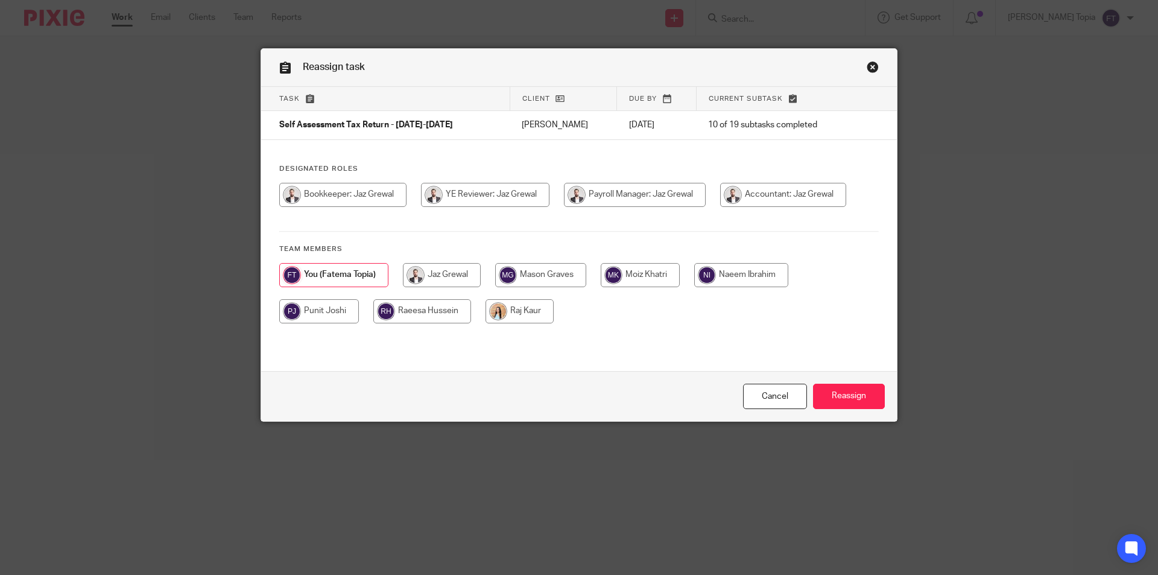
click at [751, 195] on input "radio" at bounding box center [783, 195] width 126 height 24
radio input "true"
click at [849, 393] on input "Reassign" at bounding box center [849, 397] width 72 height 26
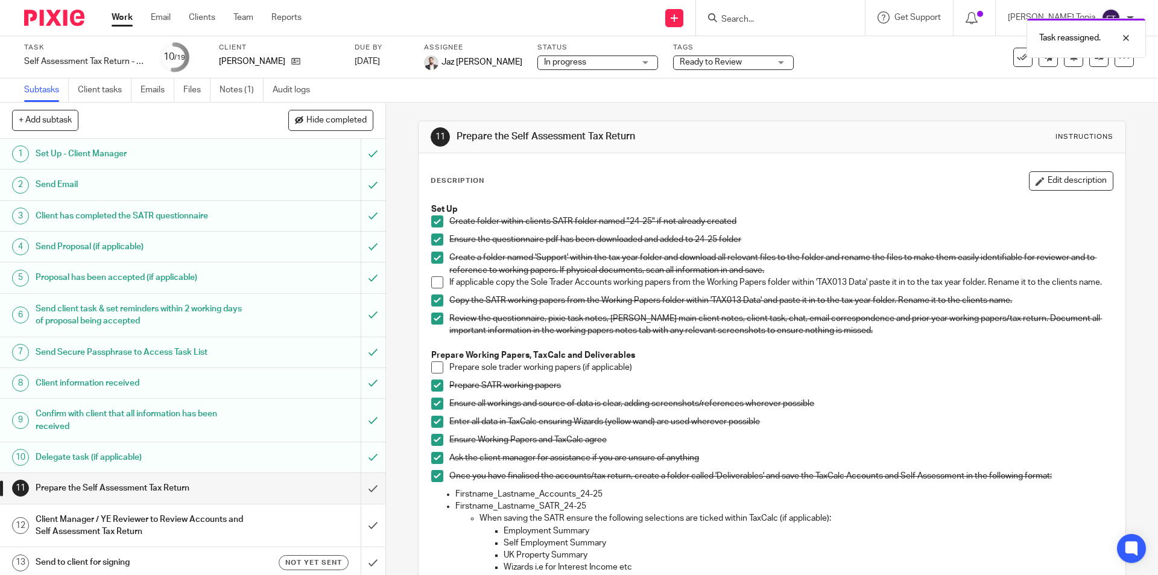
click at [116, 17] on link "Work" at bounding box center [122, 17] width 21 height 12
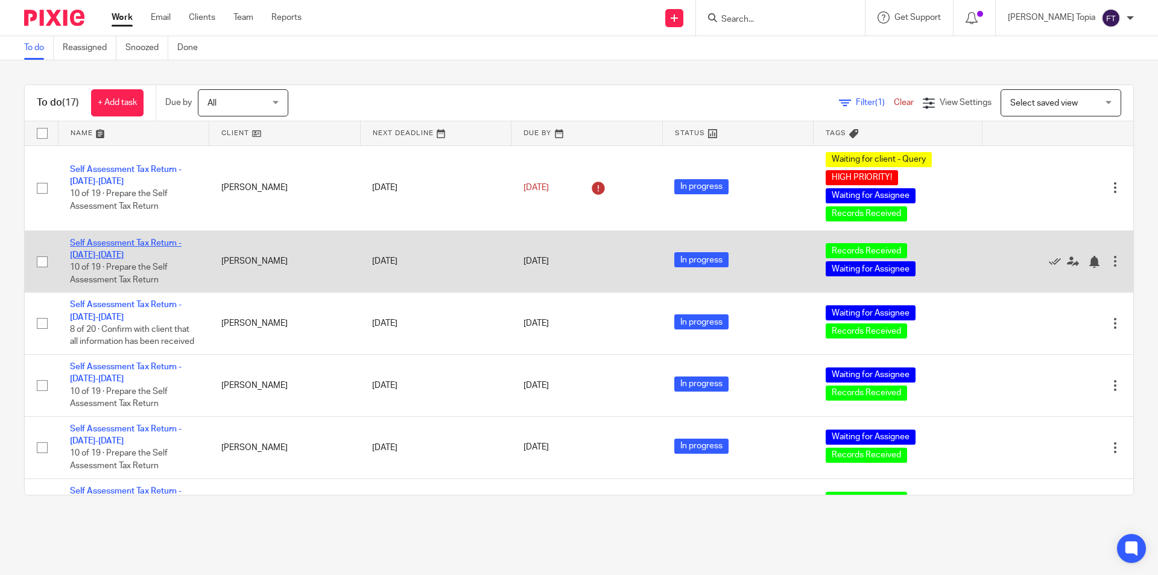
click at [131, 244] on link "Self Assessment Tax Return - [DATE]-[DATE]" at bounding box center [126, 249] width 112 height 21
